Goal: Transaction & Acquisition: Book appointment/travel/reservation

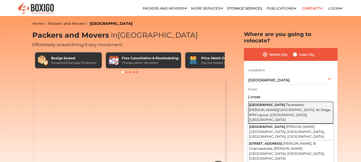
click at [280, 103] on span "Tavarekere, [PERSON_NAME][GEOGRAPHIC_DATA], 1st Stage, BTM Layout, [GEOGRAPHIC_…" at bounding box center [290, 112] width 82 height 19
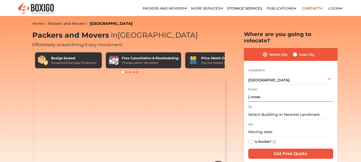
type input "J Cross Road, Tavarekere, Krishnappa Garden, 1st Stage, BTM Layout, Bengaluru, …"
click at [262, 110] on input "text" at bounding box center [290, 114] width 85 height 9
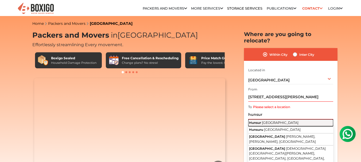
click at [266, 121] on span "Karnataka" at bounding box center [280, 123] width 37 height 4
type input "Hunsur, Karnataka"
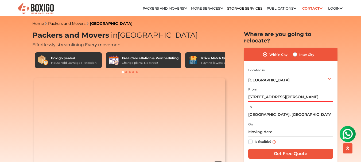
scroll to position [27, 0]
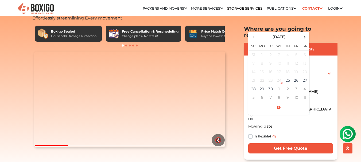
click at [269, 122] on input "text" at bounding box center [290, 126] width 85 height 9
click at [305, 33] on span at bounding box center [304, 36] width 7 height 7
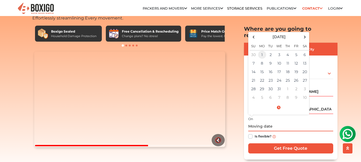
click at [263, 50] on td "1" at bounding box center [262, 54] width 9 height 9
type input "12/01/2025 12:00 AM"
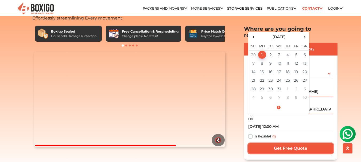
click at [285, 143] on input "Get Free Quote" at bounding box center [290, 148] width 85 height 10
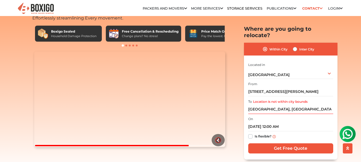
click at [254, 133] on label "Is flexible?" at bounding box center [262, 136] width 17 height 6
click at [248, 133] on input "Is flexible?" at bounding box center [250, 135] width 4 height 5
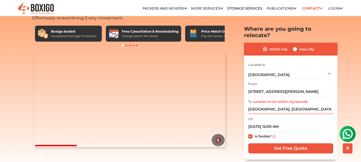
click at [254, 133] on label "Is flexible?" at bounding box center [262, 136] width 17 height 6
click at [250, 133] on input "Is flexible?" at bounding box center [250, 135] width 4 height 5
checkbox input "false"
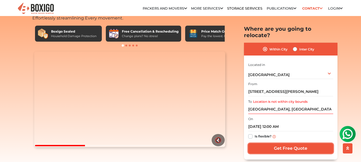
click at [293, 143] on input "Get Free Quote" at bounding box center [290, 148] width 85 height 10
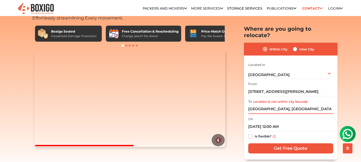
click at [294, 104] on input "Hunsur, Karnataka" at bounding box center [290, 108] width 85 height 9
drag, startPoint x: 294, startPoint y: 103, endPoint x: 249, endPoint y: 103, distance: 44.6
click at [249, 104] on input "Hunsur, Karnataka" at bounding box center [290, 108] width 85 height 9
click at [299, 46] on label "Inter City" at bounding box center [306, 49] width 15 height 6
click at [295, 46] on input "Inter City" at bounding box center [295, 48] width 4 height 5
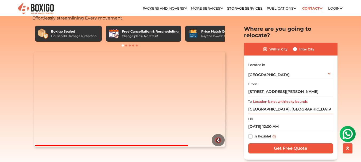
radio input "true"
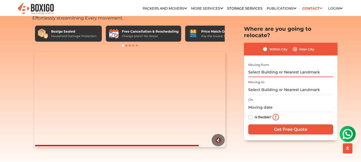
click at [281, 68] on input "text" at bounding box center [290, 72] width 85 height 9
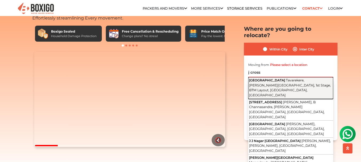
click at [281, 77] on button "J Cross Road Tavarekere, Krishnappa Garden, 1st Stage, BTM Layout, Bengaluru, K…" at bounding box center [290, 88] width 85 height 22
type input "J Cross Road, Tavarekere, Krishnappa Garden, 1st Stage, BTM Layout, Bengaluru, …"
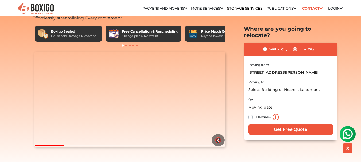
click at [277, 85] on input "text" at bounding box center [290, 89] width 85 height 9
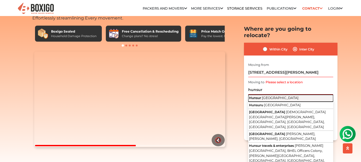
click at [276, 96] on span "Karnataka" at bounding box center [280, 98] width 37 height 4
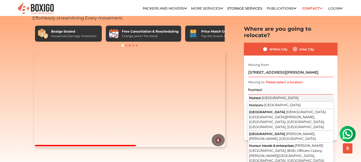
type input "Hunsur, Karnataka"
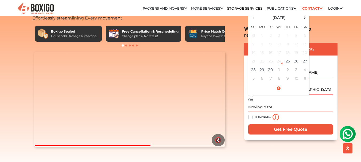
click at [262, 102] on input "text" at bounding box center [290, 106] width 85 height 9
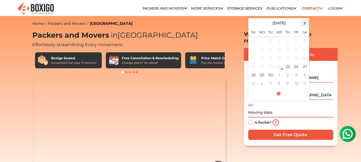
click at [305, 19] on span at bounding box center [304, 22] width 7 height 7
click at [304, 19] on span at bounding box center [304, 22] width 7 height 7
click at [271, 36] on td "2" at bounding box center [270, 40] width 9 height 9
type input "12/02/2025 12:00 AM"
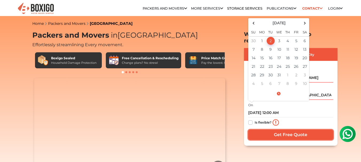
click at [295, 130] on input "Get Free Quote" at bounding box center [290, 135] width 85 height 10
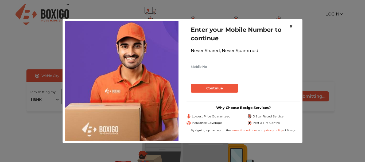
click at [291, 25] on span "×" at bounding box center [291, 26] width 4 height 8
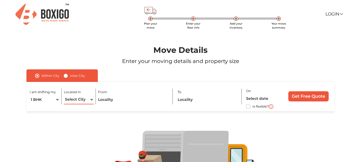
click at [89, 98] on select "Select City Bangalore Bengaluru Bhopal Bhubaneswar Chennai Coimbatore Cuttack D…" at bounding box center [79, 99] width 30 height 9
select select "[GEOGRAPHIC_DATA]"
click at [64, 95] on select "Select City Bangalore Bengaluru Bhopal Bhubaneswar Chennai Coimbatore Cuttack D…" at bounding box center [79, 99] width 30 height 9
click at [124, 99] on input "text" at bounding box center [133, 99] width 70 height 9
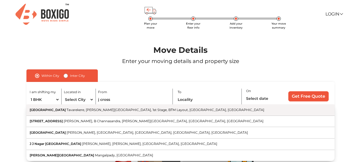
click at [96, 112] on span "Tavarekere, Krishnappa Garden, 1st Stage, BTM Layout, Bengaluru, Karnataka" at bounding box center [165, 110] width 198 height 4
type input "J Cross Road, Tavarekere, Krishnappa Garden, 1st Stage, BTM Layout, Bengaluru, …"
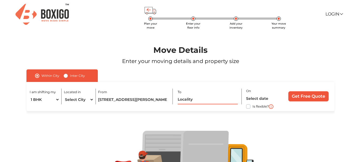
click at [203, 96] on input "text" at bounding box center [207, 99] width 60 height 9
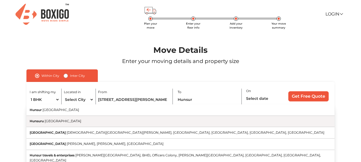
click at [65, 122] on button "Hunsuru Karnataka" at bounding box center [179, 121] width 307 height 11
type input "Hunsuru, Karnataka"
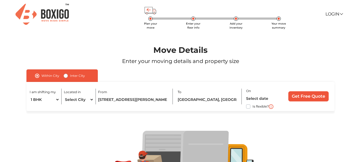
click at [252, 106] on label "Is flexible?" at bounding box center [260, 106] width 16 height 6
click at [31, 106] on input "Is flexible?" at bounding box center [28, 105] width 4 height 5
checkbox input "true"
click at [309, 96] on input "Get Free Quote" at bounding box center [308, 96] width 40 height 10
click at [255, 94] on input "text" at bounding box center [263, 98] width 35 height 9
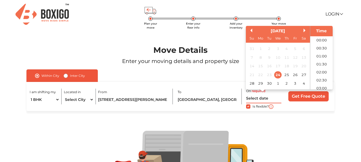
scroll to position [242, 0]
click at [304, 30] on button "Next Month" at bounding box center [305, 31] width 4 height 4
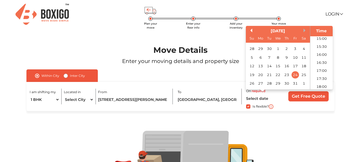
click at [304, 30] on button "Next Month" at bounding box center [305, 31] width 4 height 4
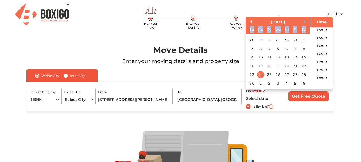
click at [304, 30] on div "Sa" at bounding box center [303, 29] width 7 height 7
click at [316, 22] on div "Time" at bounding box center [321, 22] width 20 height 6
click at [304, 21] on button "Next Month" at bounding box center [305, 22] width 4 height 4
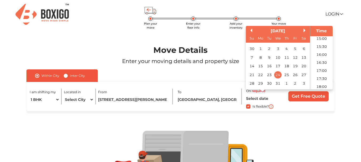
click at [283, 51] on div "30 1 2 3 4 5 6" at bounding box center [277, 49] width 61 height 9
click at [286, 49] on div "4" at bounding box center [286, 48] width 7 height 7
type input "04/12/2025 12:00 AM"
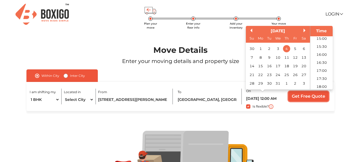
click at [311, 98] on input "Get Free Quote" at bounding box center [308, 96] width 40 height 10
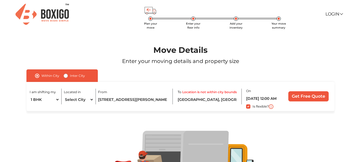
click at [70, 76] on label "Inter City" at bounding box center [77, 76] width 15 height 6
click at [65, 76] on input "Inter City" at bounding box center [66, 75] width 4 height 5
radio input "true"
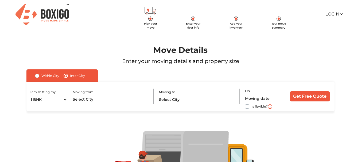
click at [108, 99] on input "text" at bounding box center [111, 99] width 76 height 9
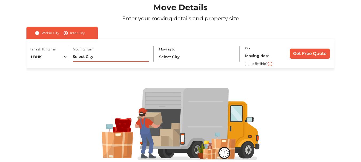
scroll to position [7, 0]
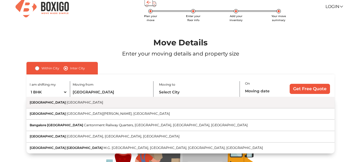
click at [66, 103] on span "Karnataka" at bounding box center [84, 102] width 37 height 4
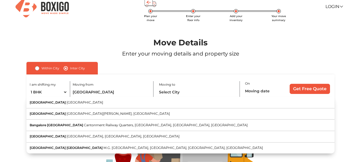
type input "Bangalore, Karnataka"
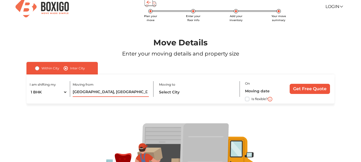
click at [127, 93] on input "Bangalore, Karnataka" at bounding box center [111, 92] width 76 height 9
click at [174, 90] on input "text" at bounding box center [197, 92] width 76 height 9
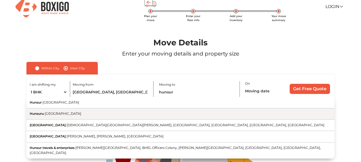
click at [73, 109] on button "Hunsuru Karnataka" at bounding box center [179, 113] width 307 height 11
type input "Hunsuru, Karnataka"
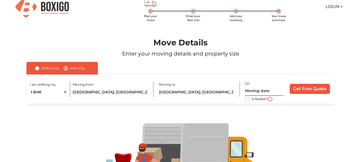
click at [260, 89] on input "text" at bounding box center [264, 90] width 38 height 9
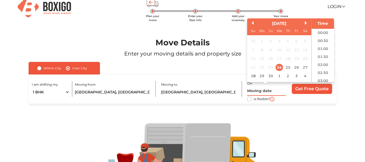
scroll to position [242, 0]
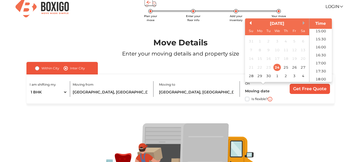
click at [303, 22] on button "Next Month" at bounding box center [304, 23] width 4 height 4
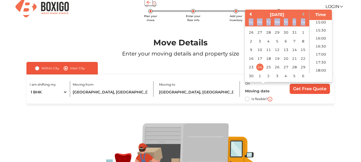
click at [303, 22] on div "Sa" at bounding box center [302, 21] width 7 height 7
click at [302, 15] on button "Next Month" at bounding box center [304, 14] width 4 height 4
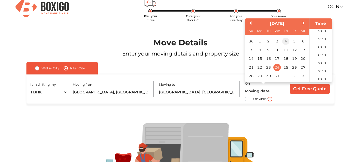
click at [286, 41] on div "4" at bounding box center [285, 41] width 7 height 7
type input "04/12/2025 12:00 AM"
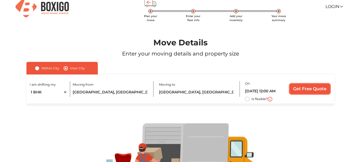
click at [308, 90] on input "Get Free Quote" at bounding box center [309, 89] width 40 height 10
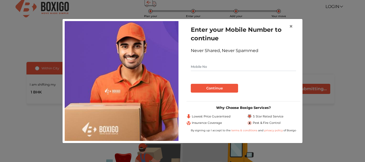
click at [215, 68] on input "text" at bounding box center [243, 66] width 105 height 9
type input "6361107388"
click at [217, 87] on button "Continue" at bounding box center [214, 88] width 47 height 9
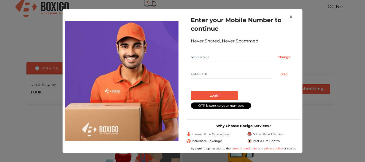
click at [215, 74] on input "text" at bounding box center [231, 74] width 81 height 9
type input "7605"
click at [212, 96] on button "Login" at bounding box center [214, 95] width 47 height 9
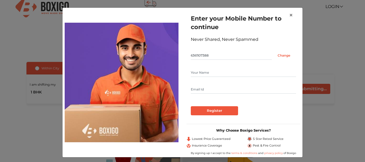
click at [204, 72] on input "text" at bounding box center [243, 72] width 105 height 9
type input "Venkatesh"
type input "venkymysorester@gmail.com"
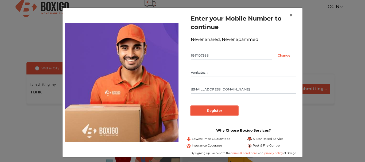
click at [218, 109] on input "Register" at bounding box center [214, 110] width 47 height 9
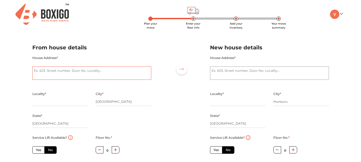
click at [80, 72] on textarea "House Address *" at bounding box center [91, 72] width 119 height 13
type textarea "18, 7th Cross, Krishnappa Garden, New Gurappana Palya, BTM 1st Stg"
click at [69, 100] on input "text" at bounding box center [60, 101] width 56 height 9
type input "j cross"
click at [121, 100] on input "[GEOGRAPHIC_DATA]" at bounding box center [124, 101] width 56 height 9
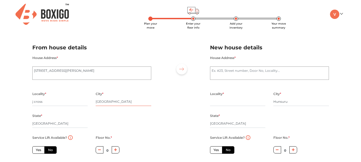
type input "Bangalore Urban District"
click at [45, 125] on input "Karnataka" at bounding box center [60, 123] width 56 height 9
type input "Karnataka"
click at [242, 69] on textarea "House Address *" at bounding box center [269, 72] width 119 height 13
type textarea "1254, SADASHIVANAGAR"
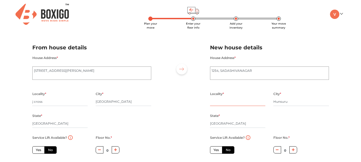
click at [223, 103] on input "text" at bounding box center [238, 101] width 56 height 9
type input "sadashivanagar"
click at [315, 124] on div "Locality * sadashivanagar City * Hunsuru State * Karnataka Pincode *" at bounding box center [269, 112] width 127 height 44
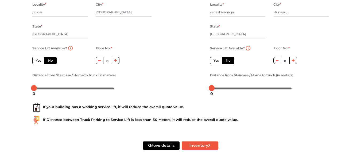
scroll to position [90, 0]
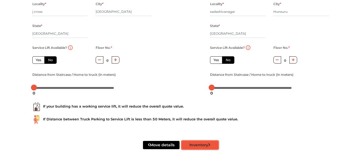
click at [209, 145] on icon "submit" at bounding box center [209, 145] width 2 height 4
radio input "true"
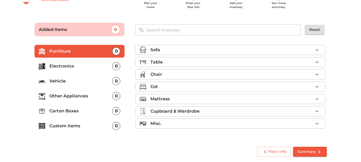
scroll to position [21, 0]
click at [158, 49] on p "Sofa" at bounding box center [155, 50] width 10 height 6
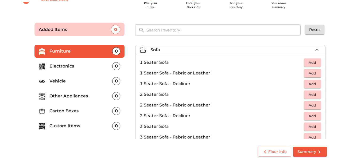
click at [309, 94] on span "Add" at bounding box center [312, 95] width 12 height 6
click at [353, 89] on main "Plan your move Enter your floor info Add your inventory Your move summary Added…" at bounding box center [180, 88] width 361 height 147
click at [313, 48] on icon "button" at bounding box center [316, 50] width 6 height 6
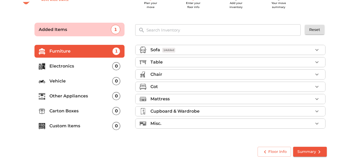
click at [157, 61] on p "Table" at bounding box center [156, 62] width 12 height 6
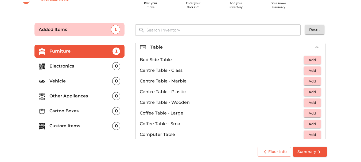
scroll to position [27, 0]
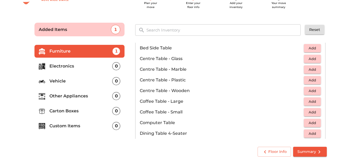
click at [309, 91] on span "Add" at bounding box center [312, 91] width 12 height 6
click at [345, 82] on main "Plan your move Enter your floor info Add your inventory Your move summary Added…" at bounding box center [180, 88] width 361 height 147
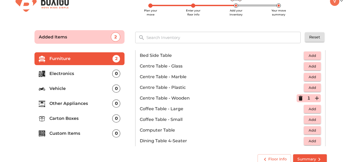
scroll to position [21, 0]
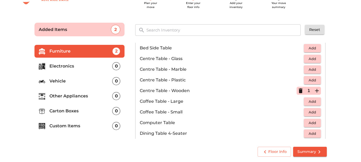
click at [67, 67] on p "Electronics" at bounding box center [80, 66] width 63 height 6
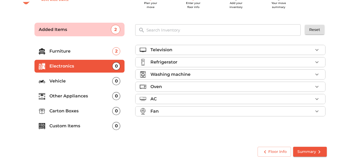
click at [157, 50] on p "Television" at bounding box center [161, 50] width 22 height 6
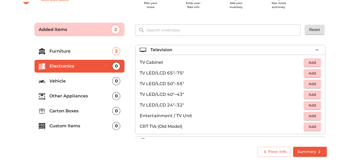
click at [309, 95] on span "Add" at bounding box center [312, 95] width 12 height 6
click at [337, 95] on main "Plan your move Enter your floor info Add your inventory Your move summary Added…" at bounding box center [180, 88] width 361 height 147
click at [67, 65] on p "Electronics" at bounding box center [80, 66] width 63 height 6
click at [313, 50] on icon "button" at bounding box center [316, 50] width 6 height 6
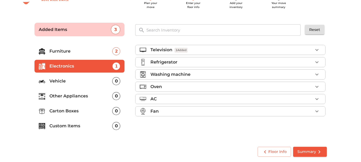
click at [152, 61] on p "Refrigerator" at bounding box center [163, 62] width 27 height 6
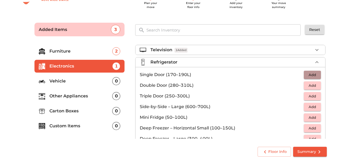
click at [310, 74] on span "Add" at bounding box center [312, 75] width 12 height 6
click at [313, 61] on icon "button" at bounding box center [316, 62] width 6 height 6
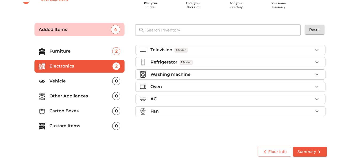
click at [318, 73] on icon "button" at bounding box center [316, 74] width 6 height 6
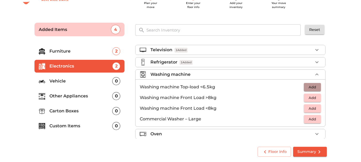
click at [313, 86] on span "Add" at bounding box center [312, 87] width 12 height 6
click at [314, 72] on icon "button" at bounding box center [316, 74] width 6 height 6
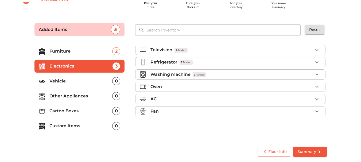
click at [64, 81] on p "Vehicle" at bounding box center [80, 81] width 63 height 6
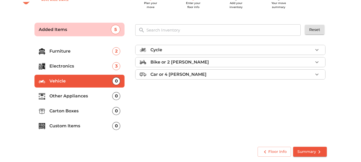
click at [204, 60] on div "Bike or 2 wheeler" at bounding box center [231, 62] width 162 height 6
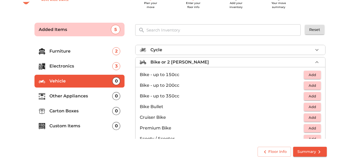
click at [308, 74] on span "Add" at bounding box center [312, 75] width 12 height 6
click at [339, 71] on main "Plan your move Enter your floor info Add your inventory Your move summary Added…" at bounding box center [180, 88] width 361 height 147
click at [70, 93] on p "Other Appliances" at bounding box center [80, 96] width 63 height 6
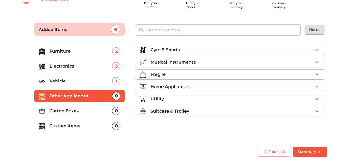
click at [55, 114] on p "Carton Boxes" at bounding box center [80, 111] width 63 height 6
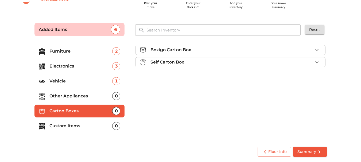
click at [194, 61] on div "Self Carton Box" at bounding box center [231, 62] width 162 height 6
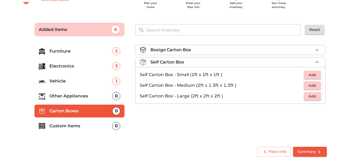
click at [308, 84] on span "Add" at bounding box center [312, 85] width 12 height 6
click at [317, 85] on icon "button" at bounding box center [316, 85] width 6 height 6
click at [316, 96] on span "Add" at bounding box center [312, 96] width 12 height 6
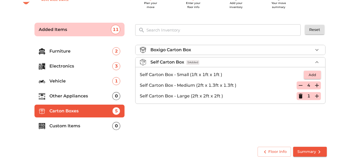
click at [316, 96] on icon "button" at bounding box center [316, 96] width 6 height 6
click at [318, 86] on icon "button" at bounding box center [317, 86] width 4 height 4
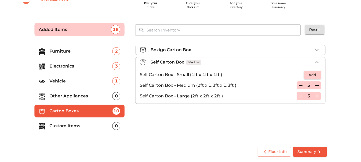
click at [318, 86] on icon "button" at bounding box center [317, 86] width 4 height 4
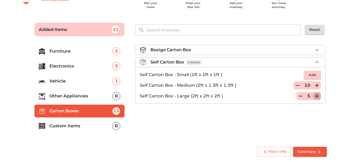
click at [317, 96] on icon "button" at bounding box center [316, 96] width 6 height 6
click at [275, 119] on div "Boxigo Carton Box Self Carton Box 18 Added Self Carton Box - Small (1ft x 1ft x…" at bounding box center [230, 91] width 195 height 101
click at [60, 126] on p "Custom Items" at bounding box center [80, 126] width 63 height 6
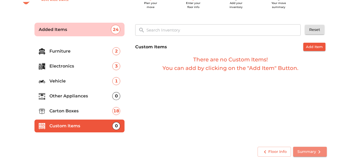
click at [310, 149] on span "Summary" at bounding box center [309, 151] width 25 height 7
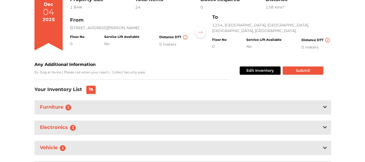
scroll to position [5, 0]
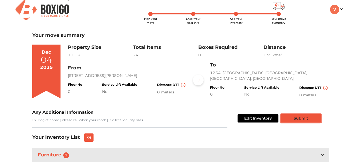
click at [302, 119] on button "Submit" at bounding box center [300, 118] width 41 height 8
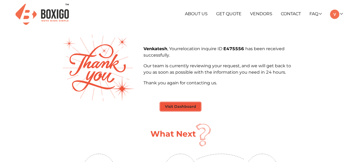
click at [181, 106] on button "Visit Dashboard" at bounding box center [180, 106] width 40 height 8
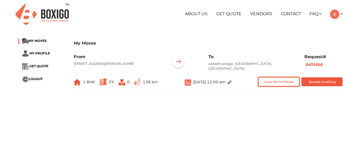
click at [287, 86] on button "View Move Details" at bounding box center [278, 81] width 41 height 9
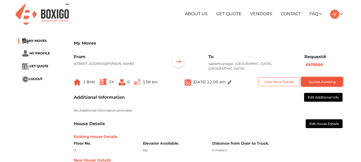
click at [325, 86] on button "Quotes Awaiting" at bounding box center [321, 81] width 41 height 9
click at [35, 41] on span "MY MOVES" at bounding box center [38, 41] width 18 height 4
click at [261, 13] on link "Vendors" at bounding box center [261, 13] width 22 height 5
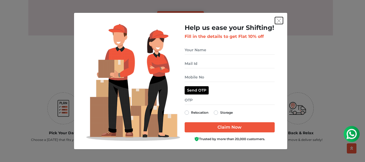
click at [279, 20] on img "get free quote dialog" at bounding box center [278, 20] width 5 height 5
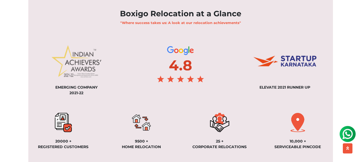
scroll to position [374, 0]
click at [350, 133] on img at bounding box center [347, 134] width 11 height 11
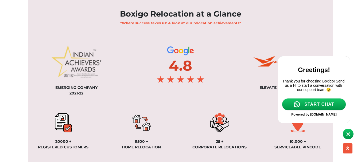
click at [325, 107] on span "START CHAT" at bounding box center [319, 104] width 30 height 5
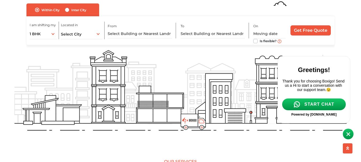
scroll to position [0, 0]
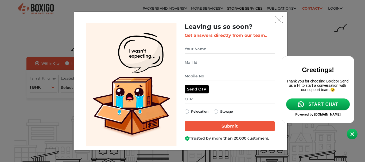
click at [277, 19] on img "get free quote dialog" at bounding box center [278, 19] width 5 height 5
